Goal: Task Accomplishment & Management: Use online tool/utility

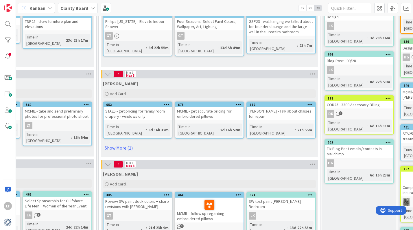
scroll to position [76, 515]
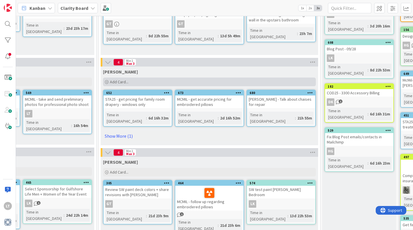
click at [121, 82] on span "Add Card..." at bounding box center [119, 81] width 19 height 5
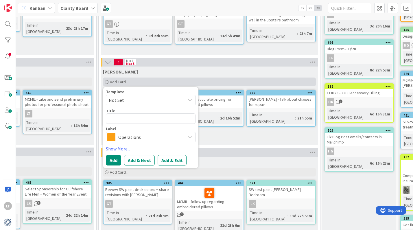
type textarea "x"
type textarea "S"
type textarea "x"
type textarea "ST"
type textarea "x"
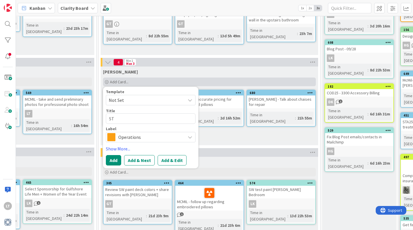
type textarea "STO"
type textarea "x"
type textarea "STOM"
type textarea "x"
type textarea "STOMB"
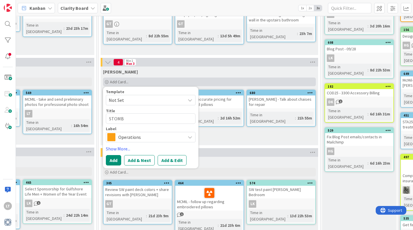
type textarea "x"
type textarea "STOMB"
type textarea "x"
type textarea "STOMB -"
type textarea "x"
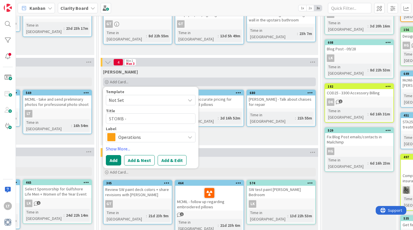
type textarea "STOMB -"
type textarea "x"
type textarea "STOMB - W"
type textarea "x"
type textarea "STOMB - Wr"
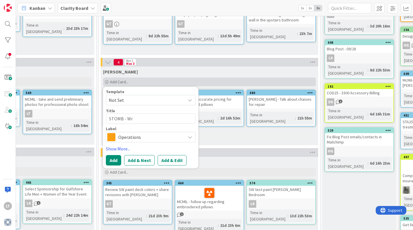
type textarea "x"
type textarea "STOMB - Wri"
type textarea "x"
type textarea "STOMB - Writ"
type textarea "x"
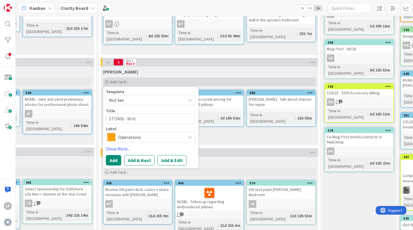
type textarea "STOMB - Write"
type textarea "x"
type textarea "STOMB - Write"
type textarea "x"
type textarea "STOMB - Write C"
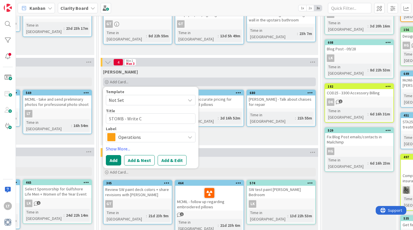
type textarea "x"
type textarea "STOMB - Write Ca"
type textarea "x"
type textarea "STOMB - Write Cas"
type textarea "x"
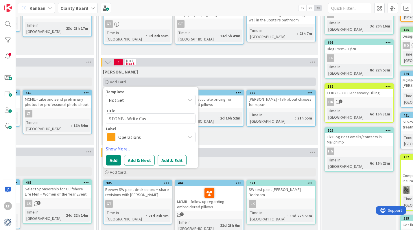
type textarea "STOMB - Write Cash"
type textarea "x"
type textarea "STOMB - Write Cashe"
type textarea "x"
type textarea "STOMB - Write Cash"
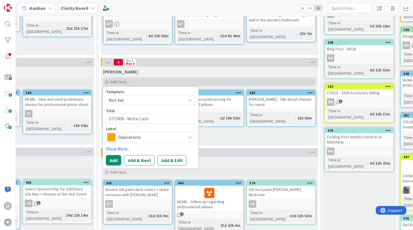
type textarea "x"
type textarea "STOMB - Write Cash a"
type textarea "x"
type textarea "STOMB - Write Cash a"
type textarea "x"
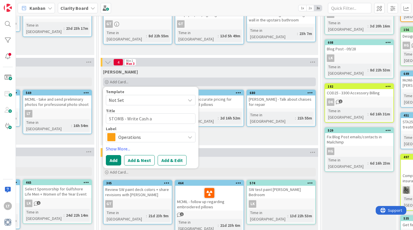
type textarea "STOMB - Write Cash a c"
type textarea "x"
type textarea "STOMB - Write Cash a ch"
type textarea "x"
type textarea "STOMB - Write Cash a che"
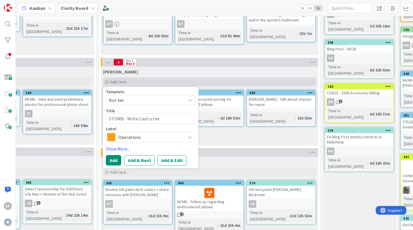
type textarea "x"
type textarea "STOMB - Write Cash a chec"
type textarea "x"
type textarea "STOMB - Write Cash a check"
type textarea "x"
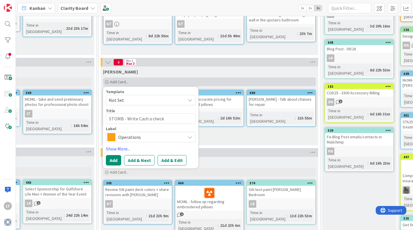
type textarea "STOMB - Write Cash a check"
type textarea "x"
type textarea "STOMB - Write Cash a check f"
type textarea "x"
type textarea "STOMB - Write Cash a check fo"
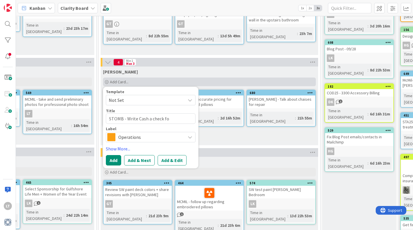
type textarea "x"
type textarea "STOMB - Write Cash a check of"
type textarea "x"
type textarea "STOMB - Write Cash a check of r"
type textarea "x"
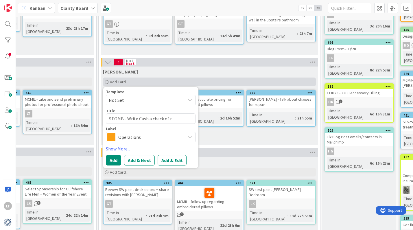
type textarea "STOMB - Write Cash a check of"
type textarea "x"
type textarea "STOMB - Write Cash a check of"
type textarea "x"
type textarea "STOMB - Write Cash a check o"
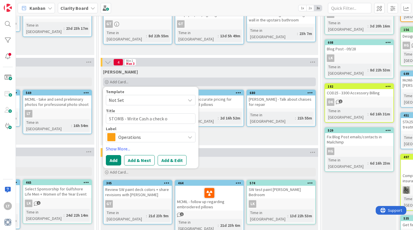
type textarea "x"
type textarea "STOMB - Write Cash a check"
type textarea "x"
type textarea "STOMB - Write Cash a check f"
type textarea "x"
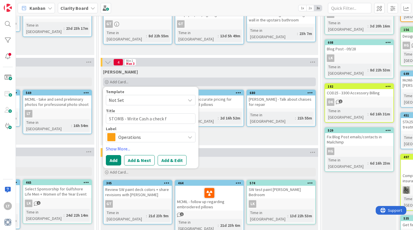
type textarea "STOMB - Write Cash a check fo"
type textarea "x"
type textarea "STOMB - Write Cash a check for"
type textarea "x"
type textarea "STOMB - Write Cash a check for"
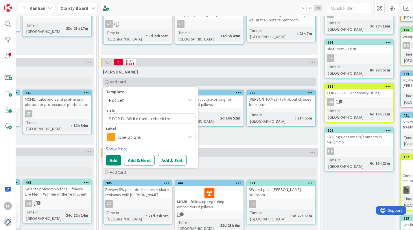
type textarea "x"
type textarea "STOMB - Write Cash a check for M"
type textarea "x"
type textarea "STOMB - Write Cash a check for Mi"
type textarea "x"
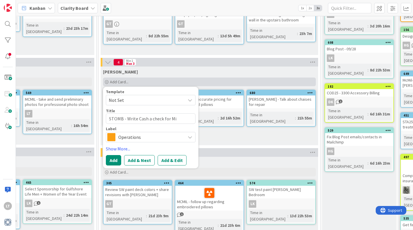
type textarea "STOMB - Write Cash a check for Mik"
type textarea "x"
type textarea "STOMB - Write Cash a check for Mike"
type textarea "x"
type textarea "STOMB - Write Cash a check for Mike'"
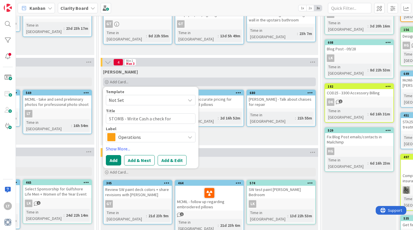
type textarea "x"
type textarea "STOMB - Write Cash a check for Mike's"
type textarea "x"
type textarea "STOMB - Write Cash a check for Mike's"
type textarea "x"
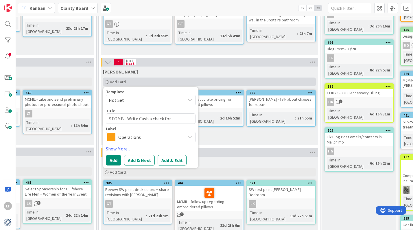
type textarea "STOMB - Write Cash a check for Mike's S"
type textarea "x"
type textarea "STOMB - Write Cash a check for Mike's Su"
type textarea "x"
type textarea "STOMB - Write Cash a check for Mike's Sut"
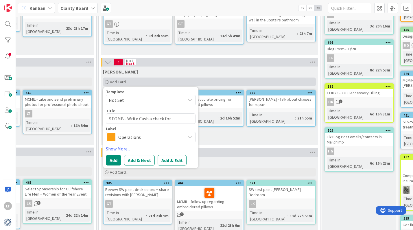
type textarea "x"
type textarea "STOMB - Write Cash a check for Mike's Suty"
type textarea "x"
type textarea "STOMB - Write Cash a check for Mike's Sut"
type textarea "x"
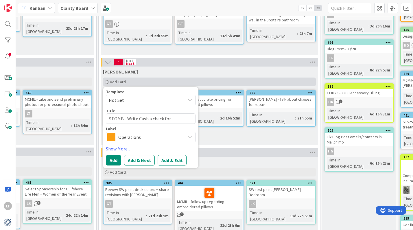
type textarea "STOMB - Write Cash a check for Mike's Su"
type textarea "x"
type textarea "STOMB - Write Cash a check for Mike's S"
type textarea "x"
type textarea "STOMB - Write Cash a check for Mike's St"
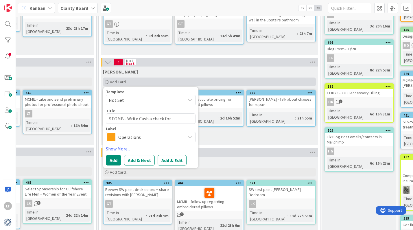
type textarea "x"
type textarea "STOMB - Write Cash a check for Mike's Sty"
type textarea "x"
type textarea "STOMB - Write Cash a check for Mike's Styd"
type textarea "x"
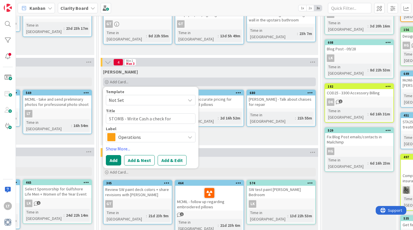
type textarea "STOMB - Write Cash a check for Mike's Stydy"
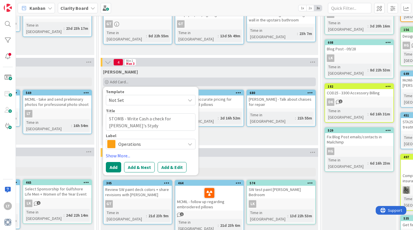
type textarea "x"
type textarea "STOMB - Write Cash a check for Mike's Styd"
type textarea "x"
type textarea "STOMB - Write Cash a check for Mike's Sty"
type textarea "x"
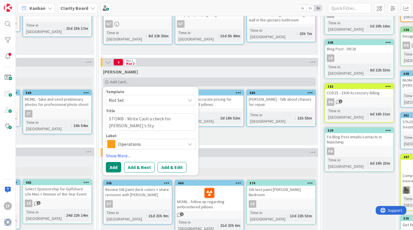
type textarea "STOMB - Write Cash a check for Mike's St"
type textarea "x"
type textarea "STOMB - Write Cash a check for Mike's S"
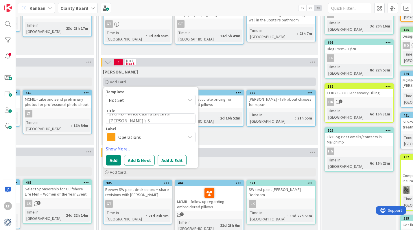
type textarea "x"
type textarea "STOMB - Write Cash a check for Mike's Su"
type textarea "x"
type textarea "STOMB - Write Cash a check for Mike's S"
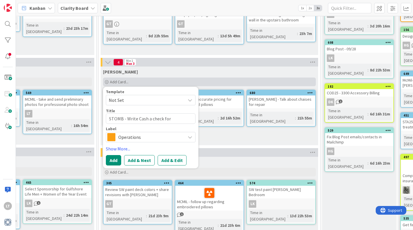
type textarea "x"
type textarea "STOMB - Write Cash a check for Mike's St"
type textarea "x"
type textarea "STOMB - Write Cash a check for Mike's Sty"
type textarea "x"
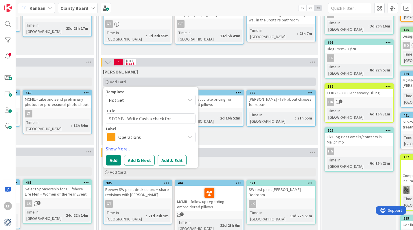
type textarea "STOMB - Write Cash a check for Mike's Styu"
type textarea "x"
type textarea "STOMB - Write Cash a check for Mike's Sty"
type textarea "x"
type textarea "STOMB - Write Cash a check for Mike's St"
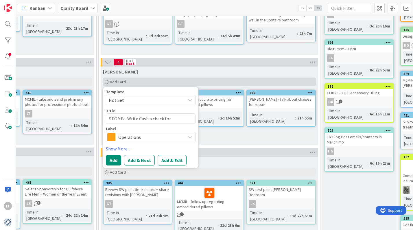
type textarea "x"
type textarea "STOMB - Write Cash a check for Mike's Stu"
type textarea "x"
type textarea "STOMB - Write Cash a check for Mike's Stud"
type textarea "x"
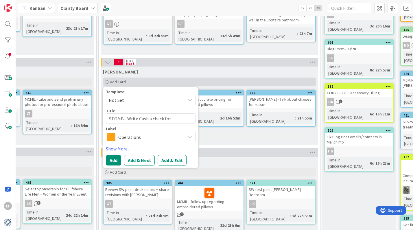
type textarea "STOMB - Write Cash a check for Mike's Study"
type textarea "x"
type textarea "STOMB - Write Cash a check for Mike's Study"
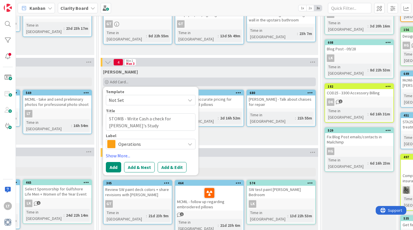
type textarea "x"
type textarea "STOMB - Write Cash a check for Mike's Study c"
type textarea "x"
type textarea "STOMB - Write Cash a check for Mike's Study ca"
type textarea "x"
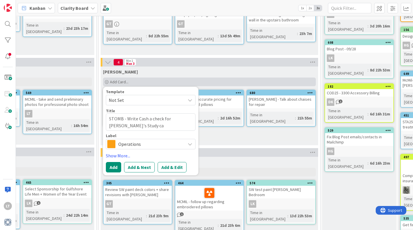
type textarea "STOMB - Write Cash a check for Mike's Study cap"
type textarea "x"
type textarea "STOMB - Write Cash a check for Mike's Study capr"
type textarea "x"
type textarea "STOMB - Write Cash a check for Mike's Study cap"
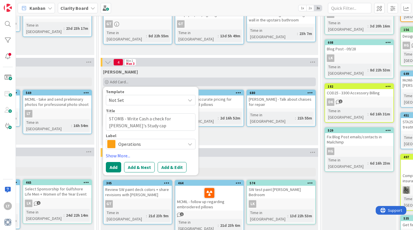
type textarea "x"
type textarea "STOMB - Write Cash a check for Mike's Study ca"
type textarea "x"
type textarea "STOMB - Write Cash a check for Mike's Study car"
type textarea "x"
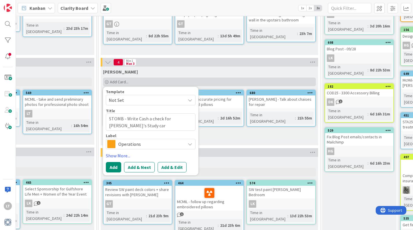
type textarea "STOMB - Write Cash a check for Mike's Study carp"
type textarea "x"
type textarea "STOMB - Write Cash a check for Mike's Study carpe"
type textarea "x"
type textarea "STOMB - Write Cash a check for Mike's Study carpet"
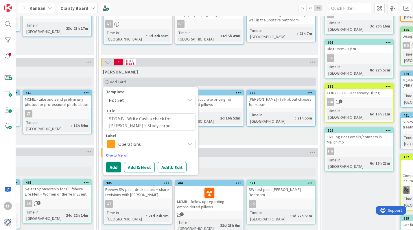
type textarea "x"
type textarea "STOMB - Write Cash a check for Mike's Study carpet"
type textarea "x"
type textarea "STOMB - Write Cash a check for Mike's Study carpet c"
type textarea "x"
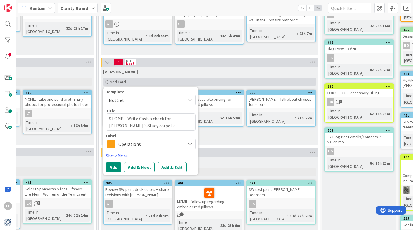
type textarea "STOMB - Write Cash a check for Mike's Study carpet cu"
type textarea "x"
type textarea "STOMB - Write Cash a check for Mike's Study carpet cut"
type textarea "x"
type textarea "STOMB - Write Cash a check for Mike's Study carpet cutt"
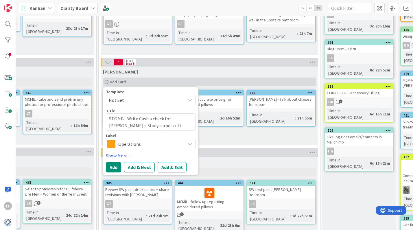
type textarea "x"
type textarea "STOMB - Write Cash a check for Mike's Study carpet cutti"
type textarea "x"
type textarea "STOMB - Write Cash a check for Mike's Study carpet cuttin"
type textarea "x"
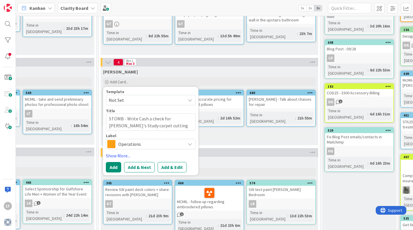
type textarea "STOMB - Write Cash a check for Mike's Study carpet cutting"
click at [170, 145] on span "Operations" at bounding box center [150, 144] width 64 height 8
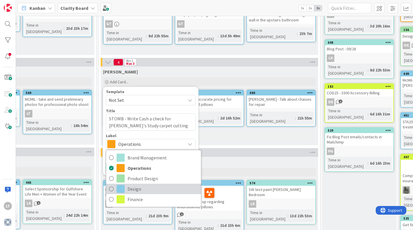
click at [128, 191] on span "Design" at bounding box center [163, 189] width 71 height 9
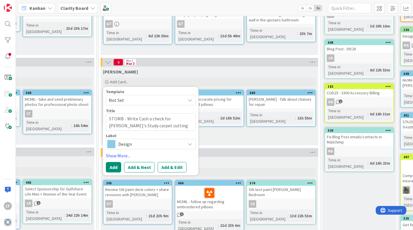
click at [111, 166] on button "Add" at bounding box center [113, 167] width 15 height 10
type textarea "x"
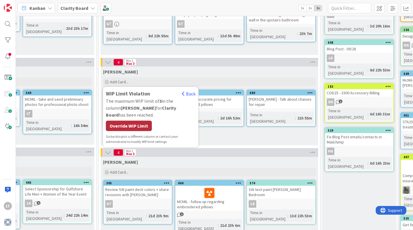
click at [125, 121] on div "Override WIP Limit" at bounding box center [129, 126] width 46 height 10
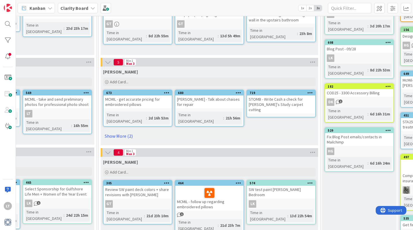
click at [294, 107] on div "STOMB - Write Cash a check for Mike's Study carpet cutting" at bounding box center [281, 104] width 68 height 18
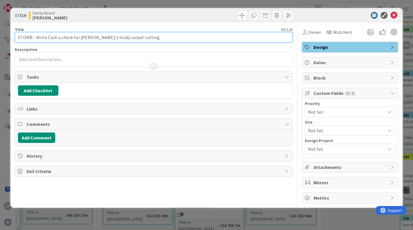
click at [39, 37] on input "STOMB - Write Cash a check for Mike's Study carpet cutting" at bounding box center [154, 37] width 278 height 10
type input "STOMB - create entry in DM and write Cash a check for Mike's Study carpet cutti…"
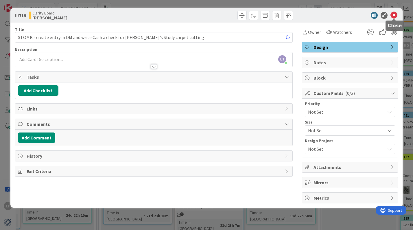
click at [393, 12] on icon at bounding box center [393, 15] width 7 height 7
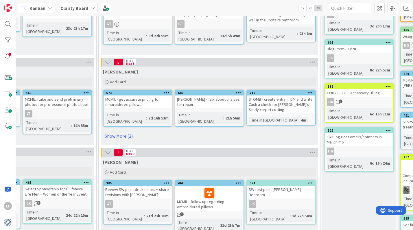
click at [180, 214] on span "1" at bounding box center [182, 214] width 4 height 4
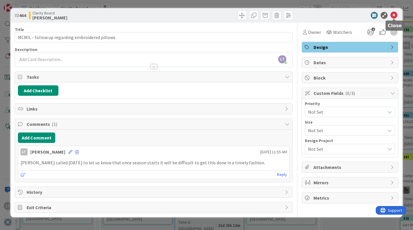
click at [393, 14] on icon at bounding box center [393, 15] width 7 height 7
